Goal: Task Accomplishment & Management: Use online tool/utility

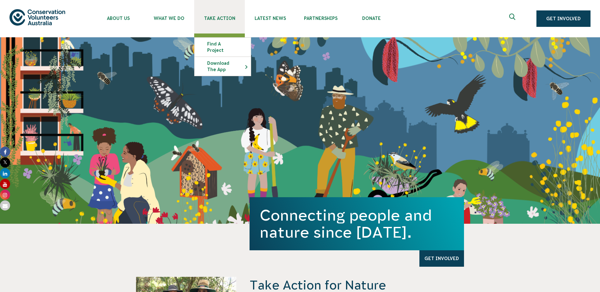
drag, startPoint x: 0, startPoint y: 0, endPoint x: 224, endPoint y: 18, distance: 225.2
click at [224, 18] on span "Take Action" at bounding box center [219, 18] width 51 height 5
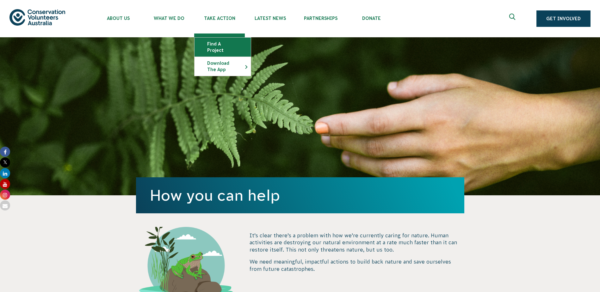
click at [217, 43] on link "Find a project" at bounding box center [222, 47] width 56 height 19
